Goal: Task Accomplishment & Management: Manage account settings

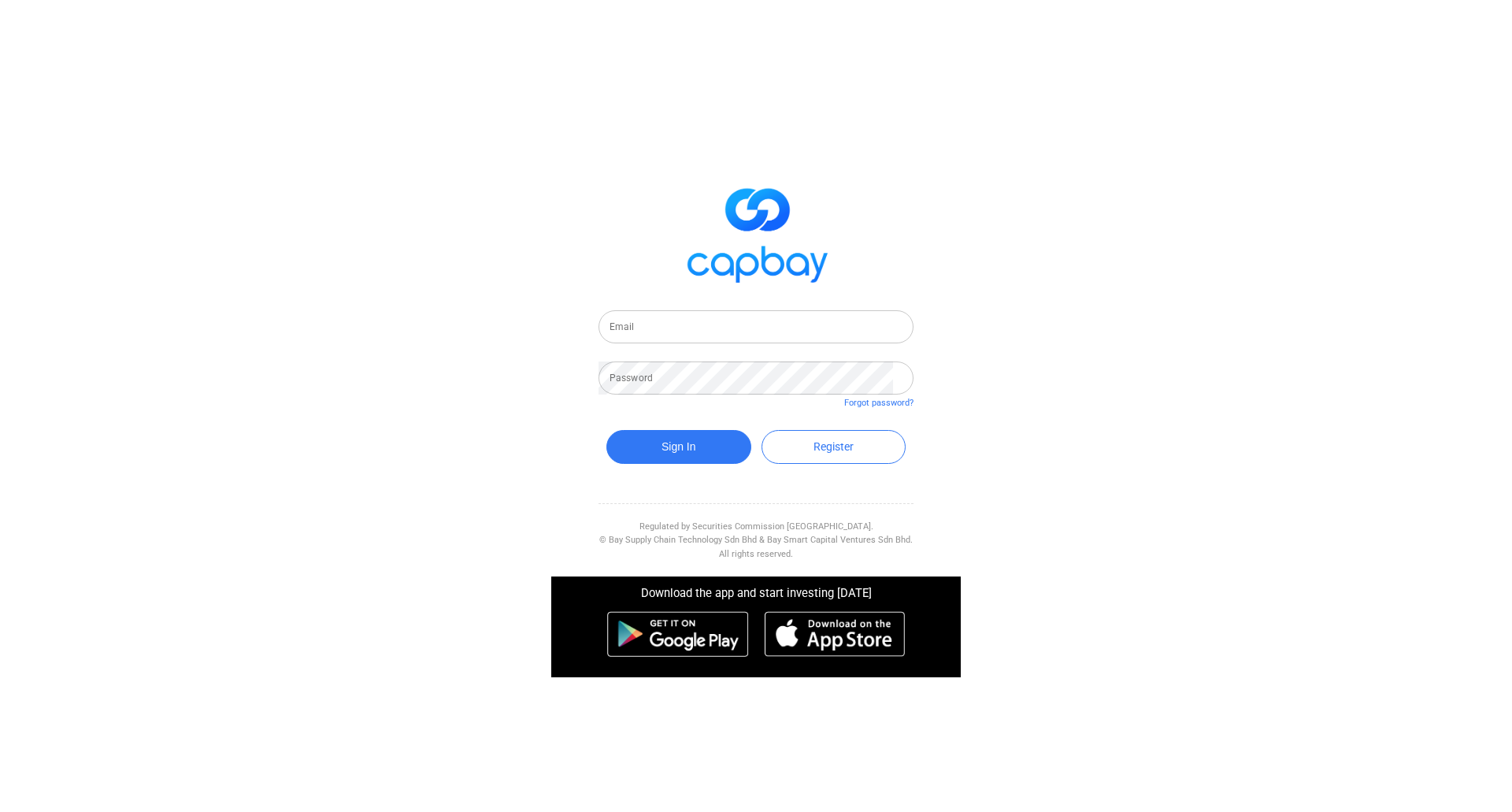
type input "[EMAIL_ADDRESS][DOMAIN_NAME]"
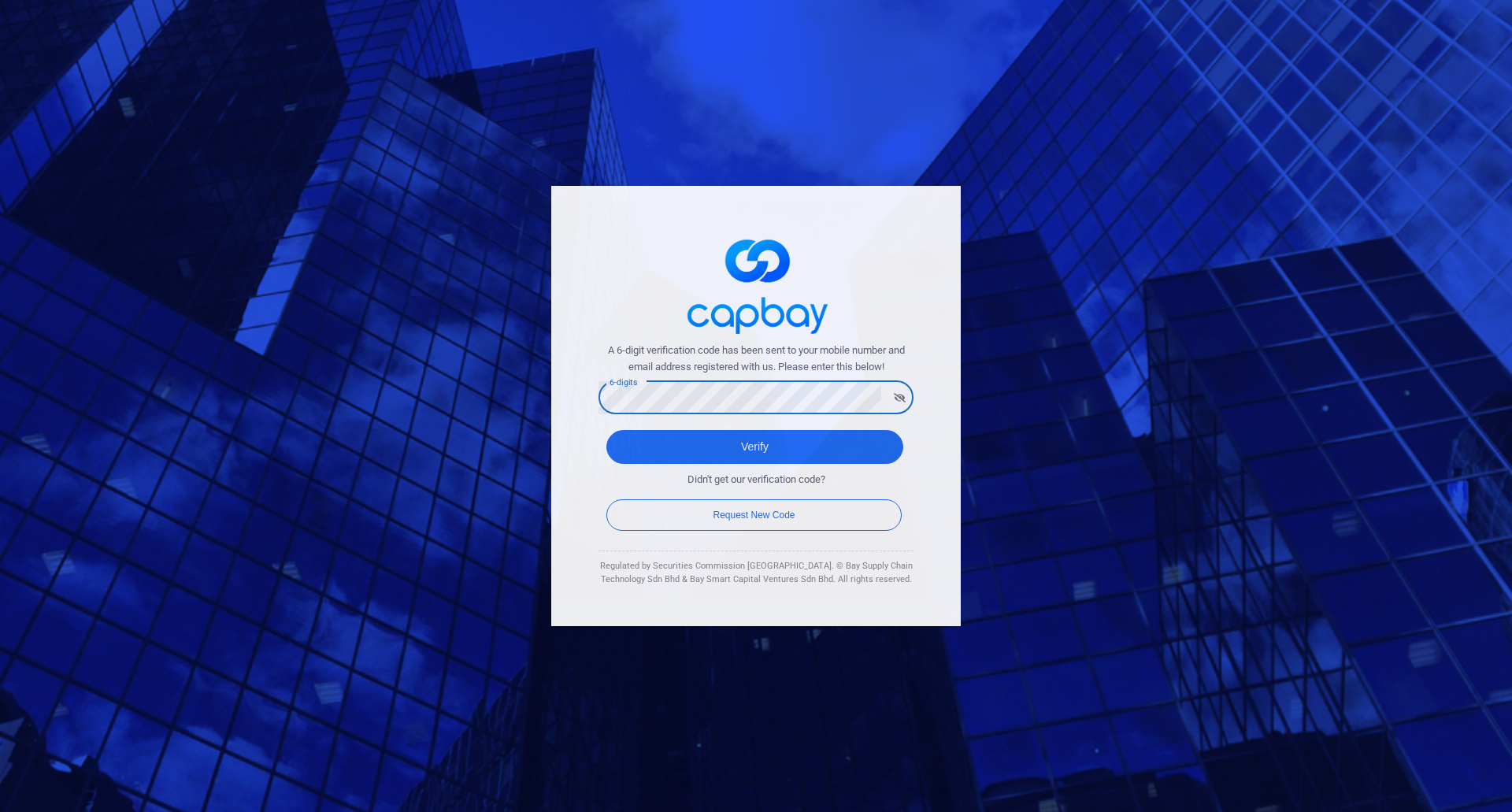
click at [566, 412] on div "A 6-digit verification code has been sent to your mobile number and email addre…" at bounding box center [756, 406] width 409 height 440
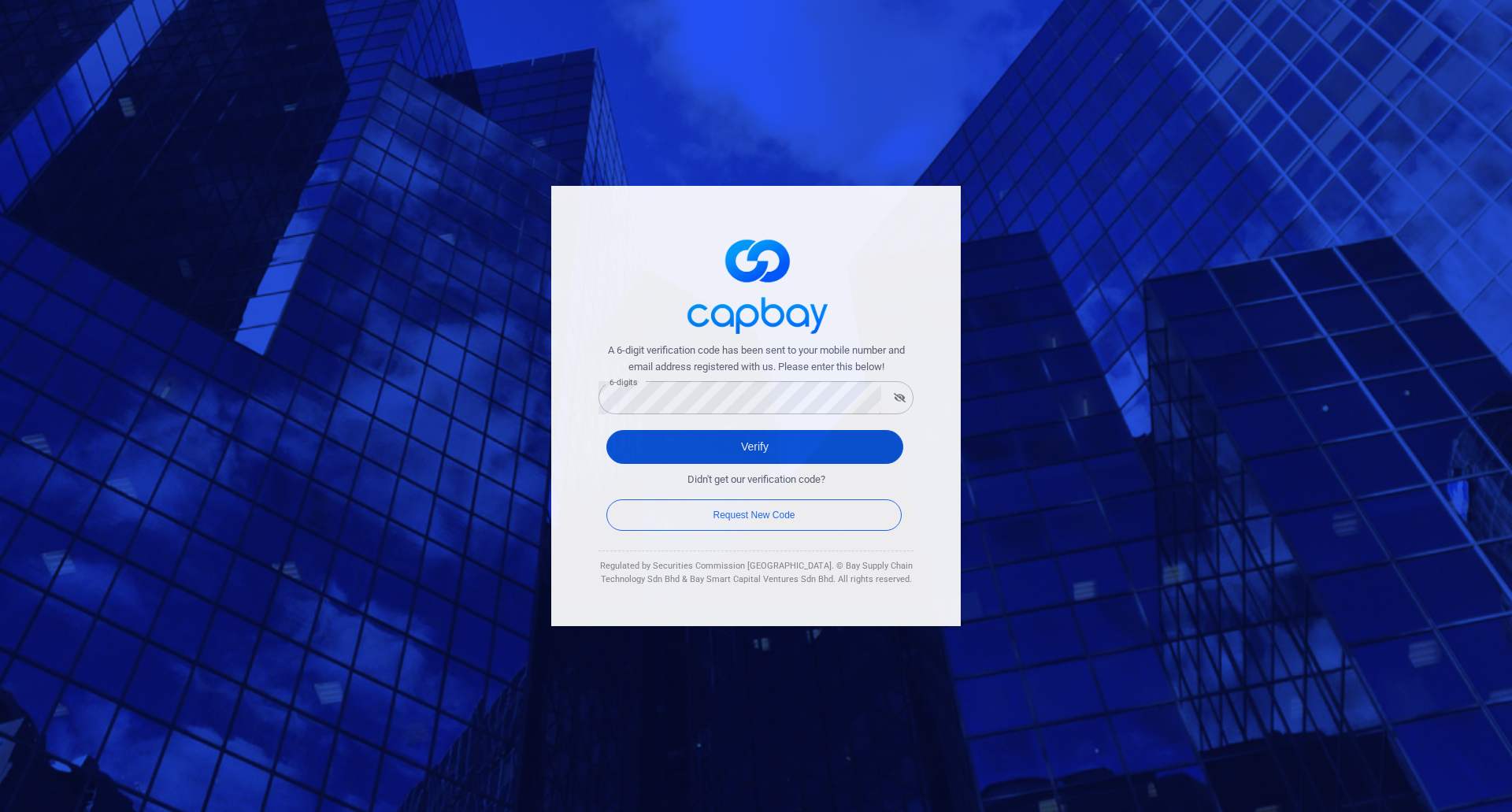
click at [770, 442] on button "Verify" at bounding box center [755, 447] width 296 height 34
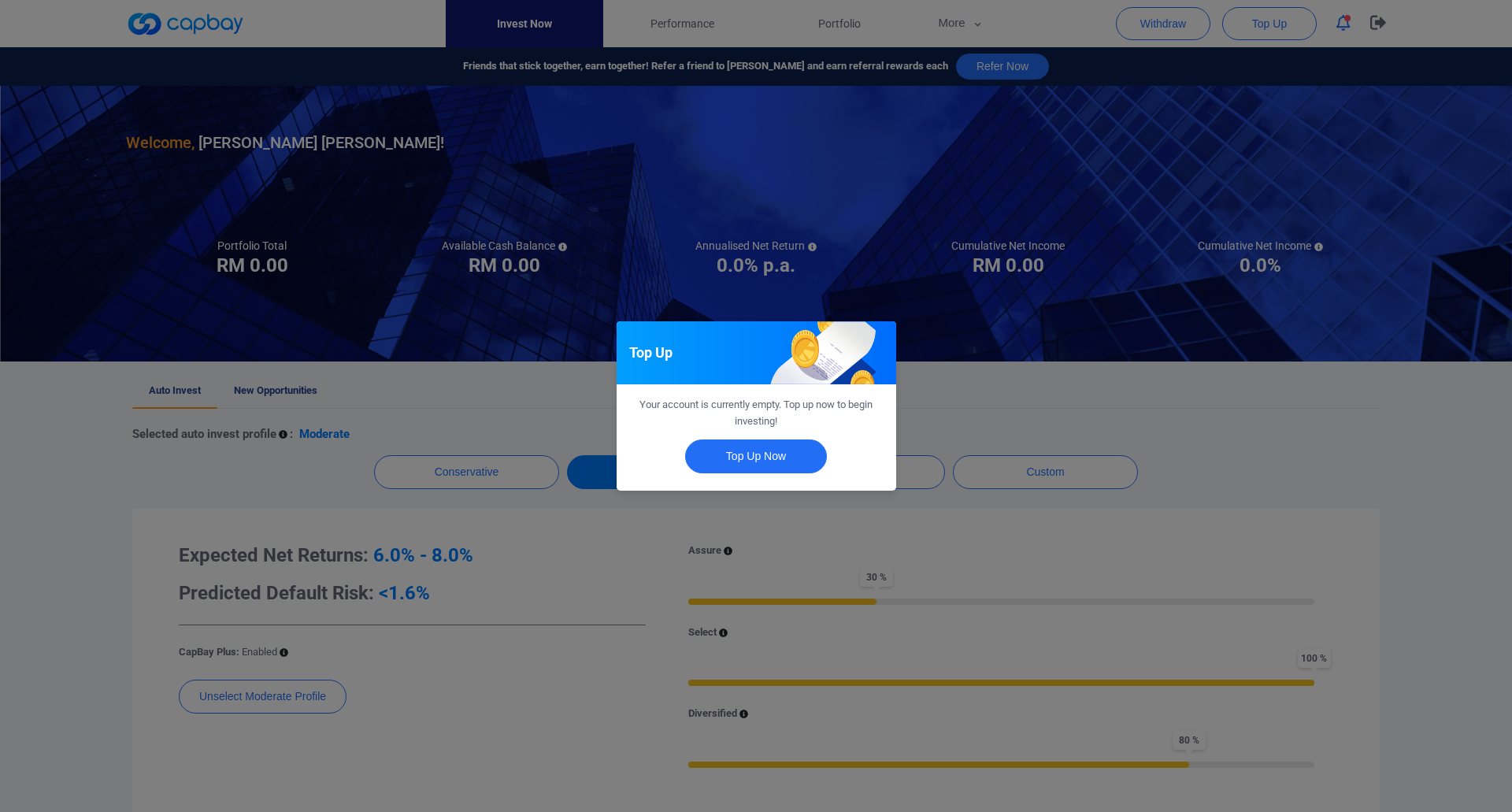
click at [1001, 397] on div "Top Up Your account is currently empty. Top up now to begin investing! Top Up N…" at bounding box center [756, 406] width 1512 height 812
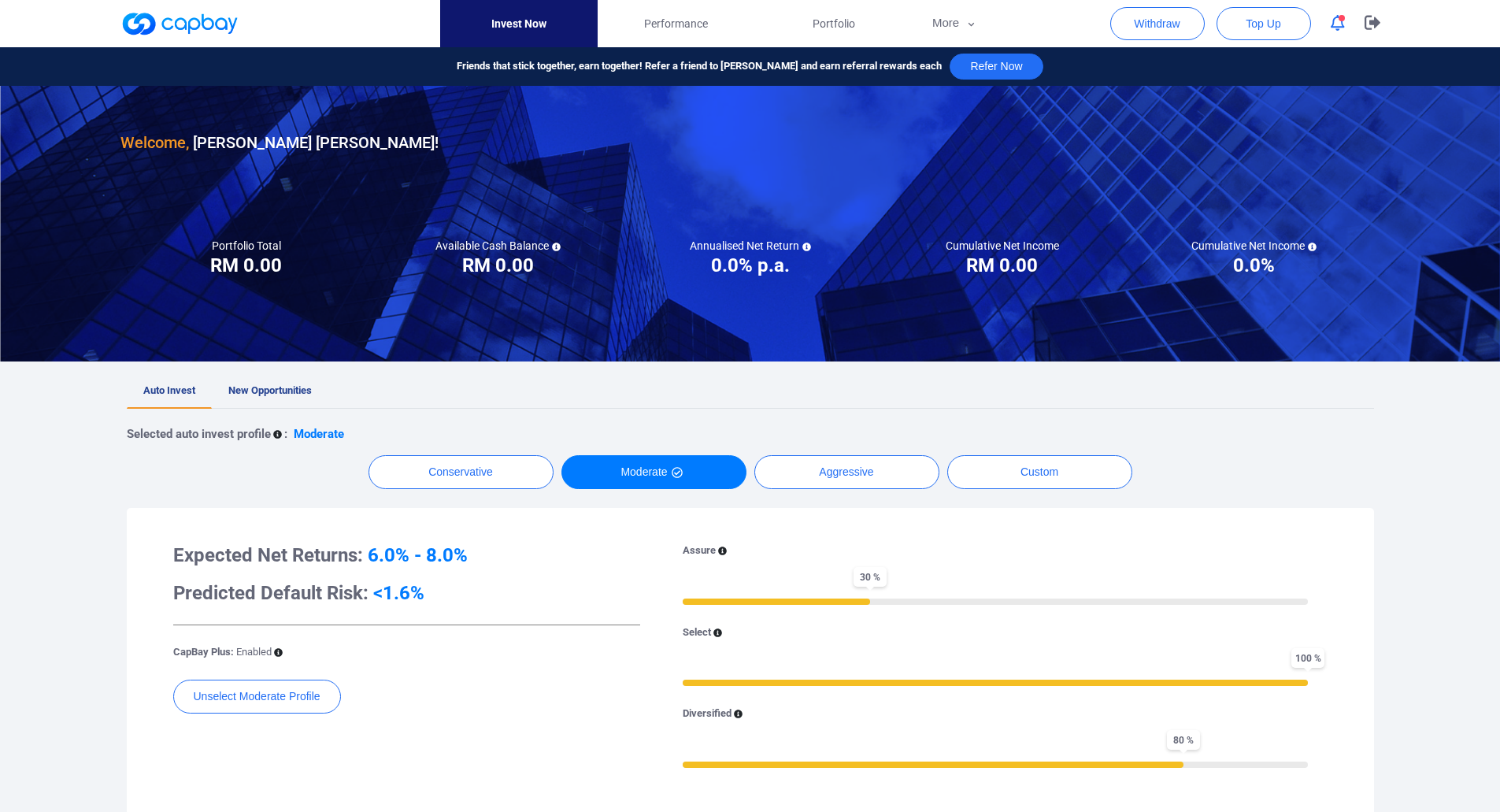
click at [1475, 36] on div at bounding box center [750, 36] width 1500 height 71
click at [1480, 28] on div at bounding box center [750, 36] width 1500 height 71
click at [1333, 25] on icon "button" at bounding box center [1337, 24] width 14 height 17
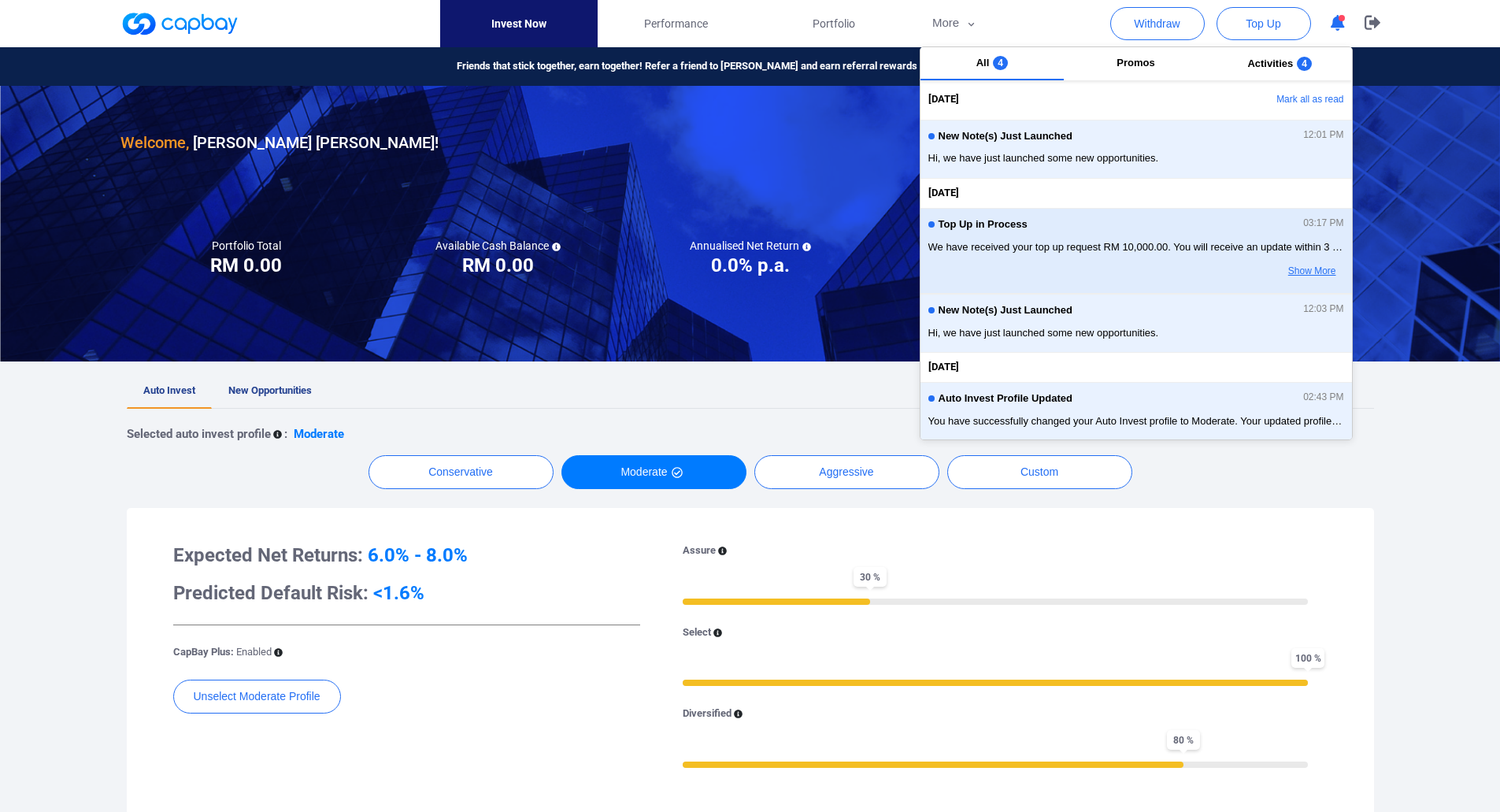
click at [1303, 268] on button "Show More" at bounding box center [1281, 272] width 125 height 27
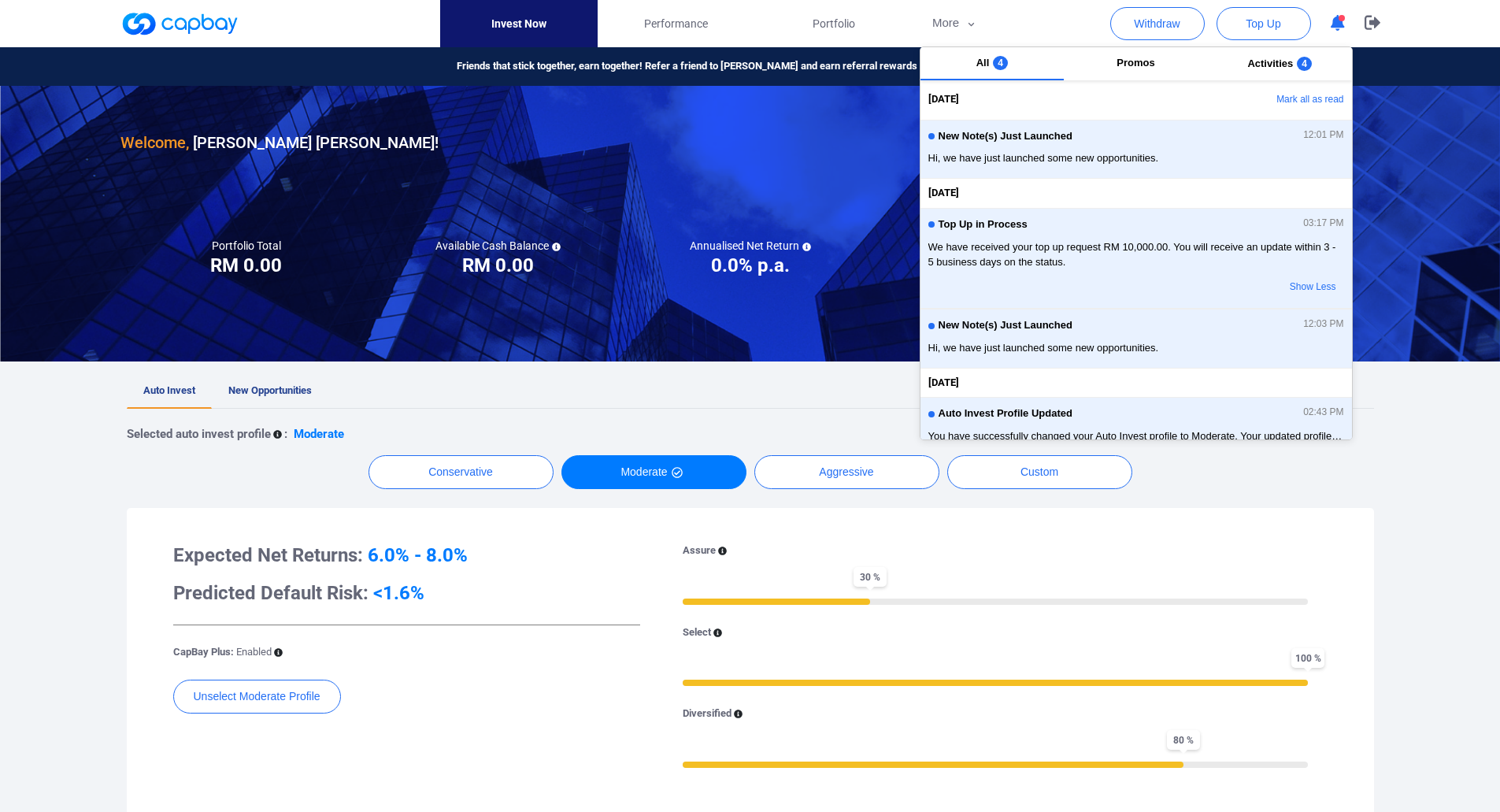
click at [639, 168] on div at bounding box center [750, 223] width 1500 height 275
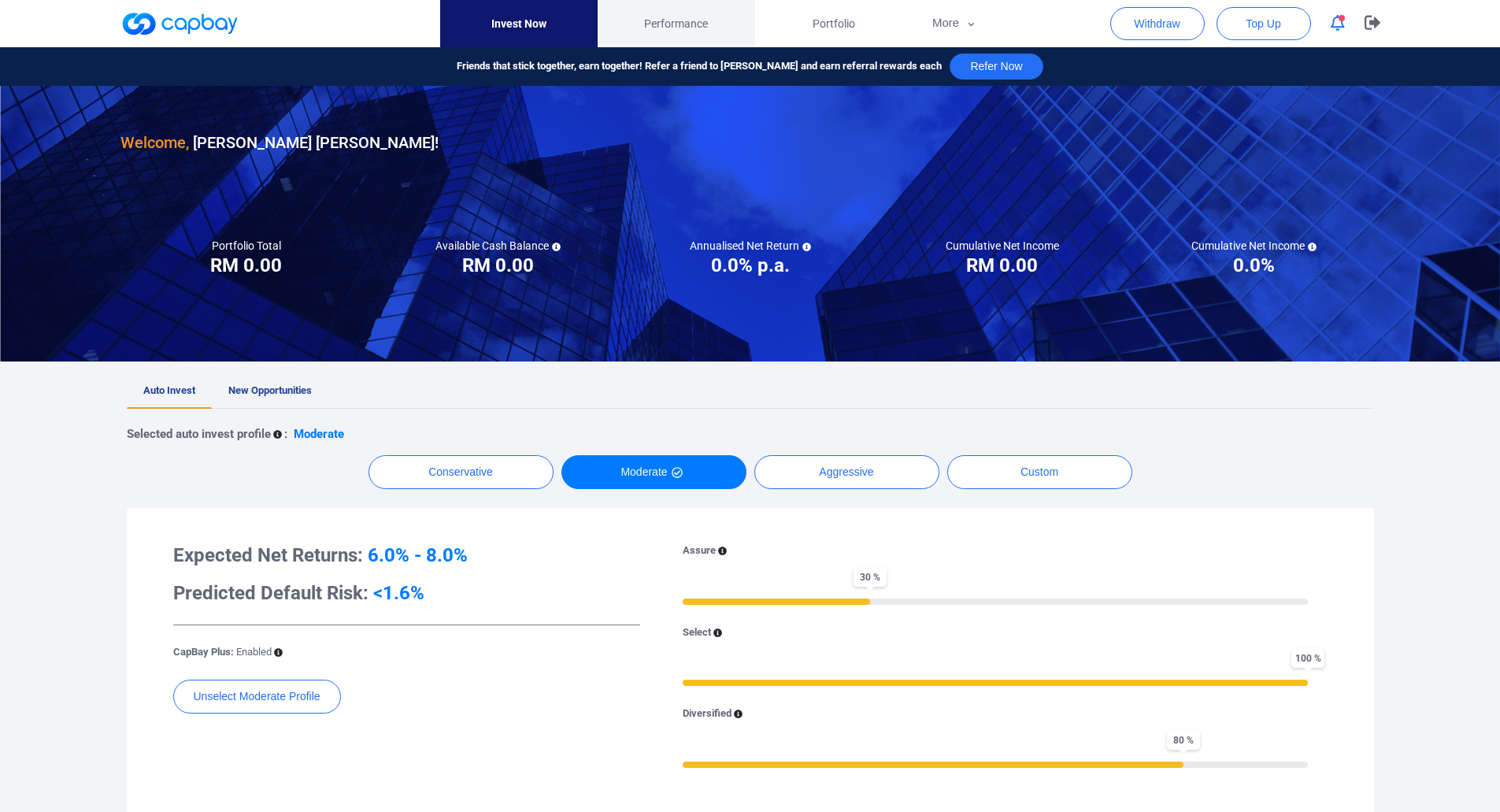
click at [655, 28] on span "Performance" at bounding box center [675, 24] width 64 height 17
